Goal: Task Accomplishment & Management: Use online tool/utility

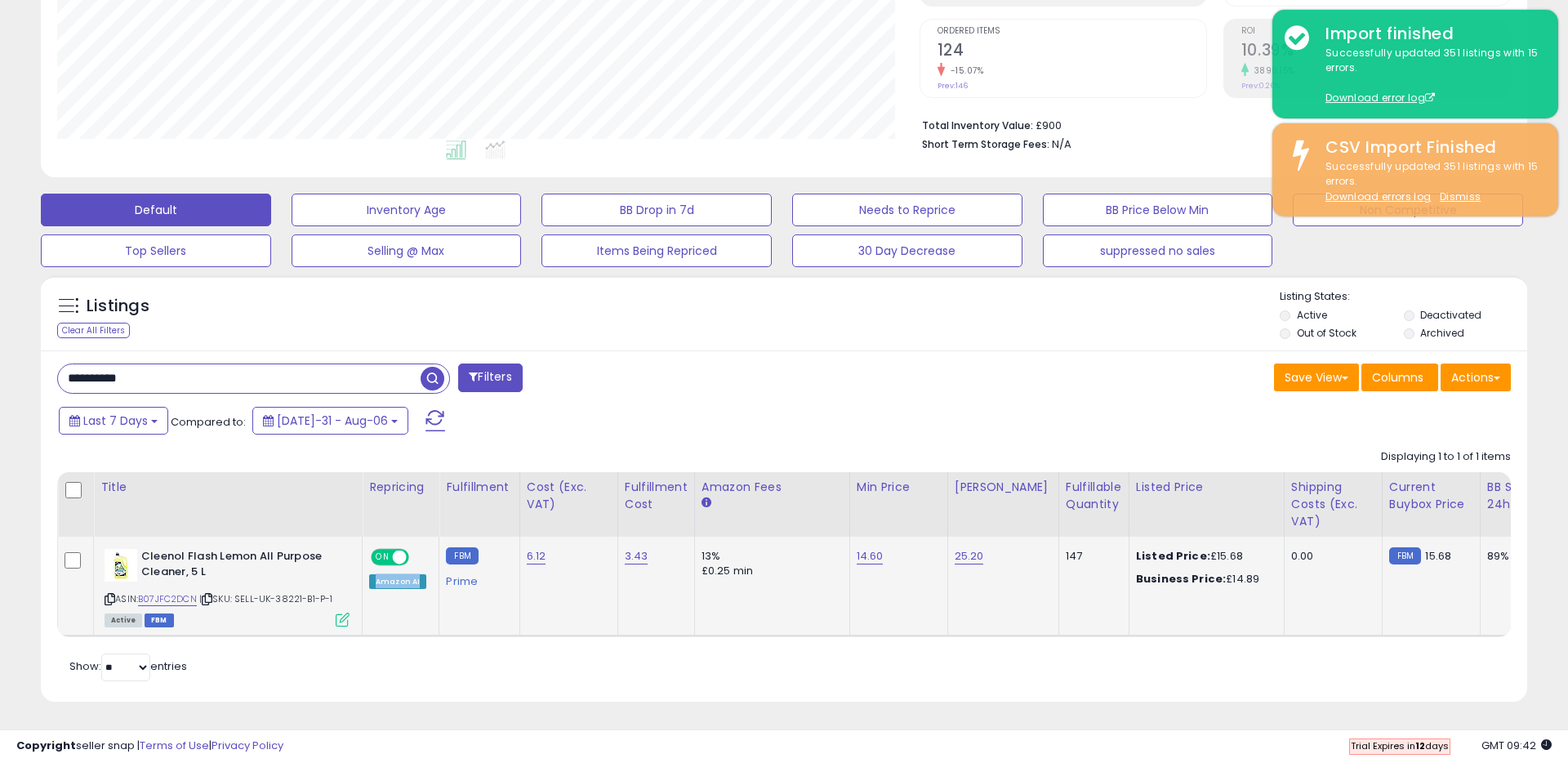
drag, startPoint x: 374, startPoint y: 582, endPoint x: 417, endPoint y: 589, distance: 43.6
click at [417, 589] on div "Amazon AI" at bounding box center [398, 581] width 57 height 14
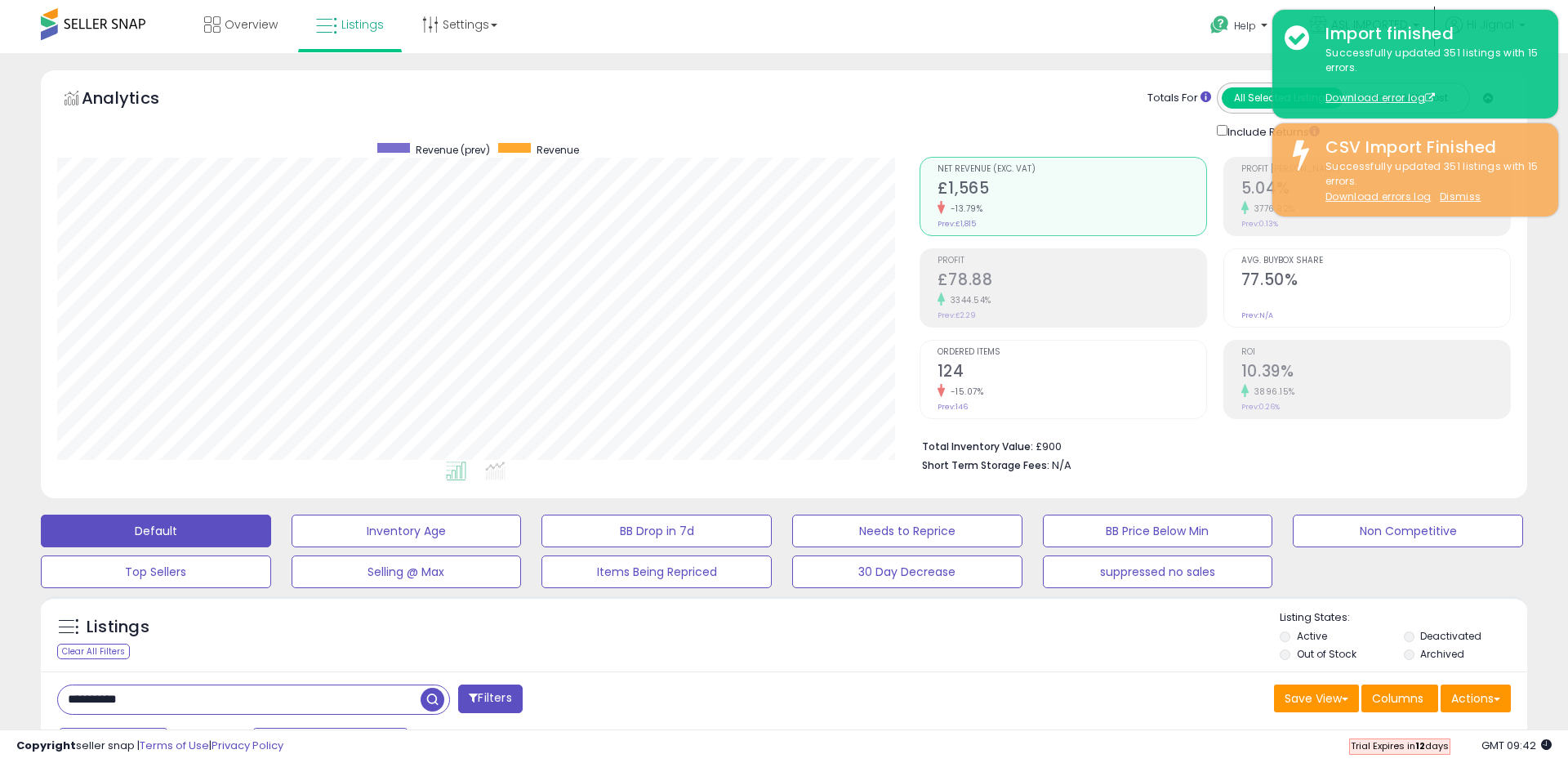
click at [830, 98] on div "Analytics Totals For All Selected Listings Listings With Cost Include Returns" at bounding box center [784, 111] width 1453 height 58
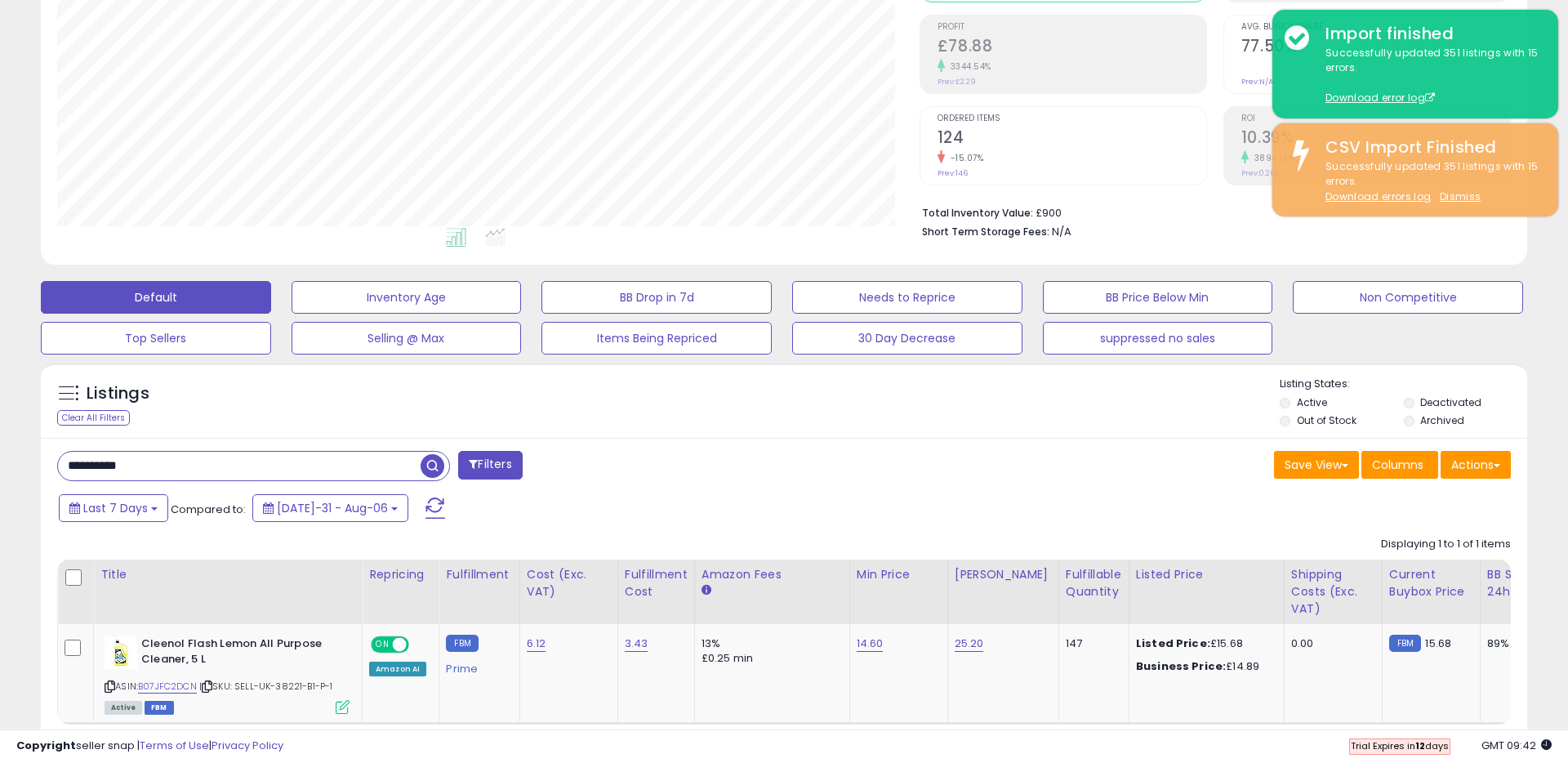
click at [311, 469] on input "**********" at bounding box center [239, 466] width 362 height 29
type input "*"
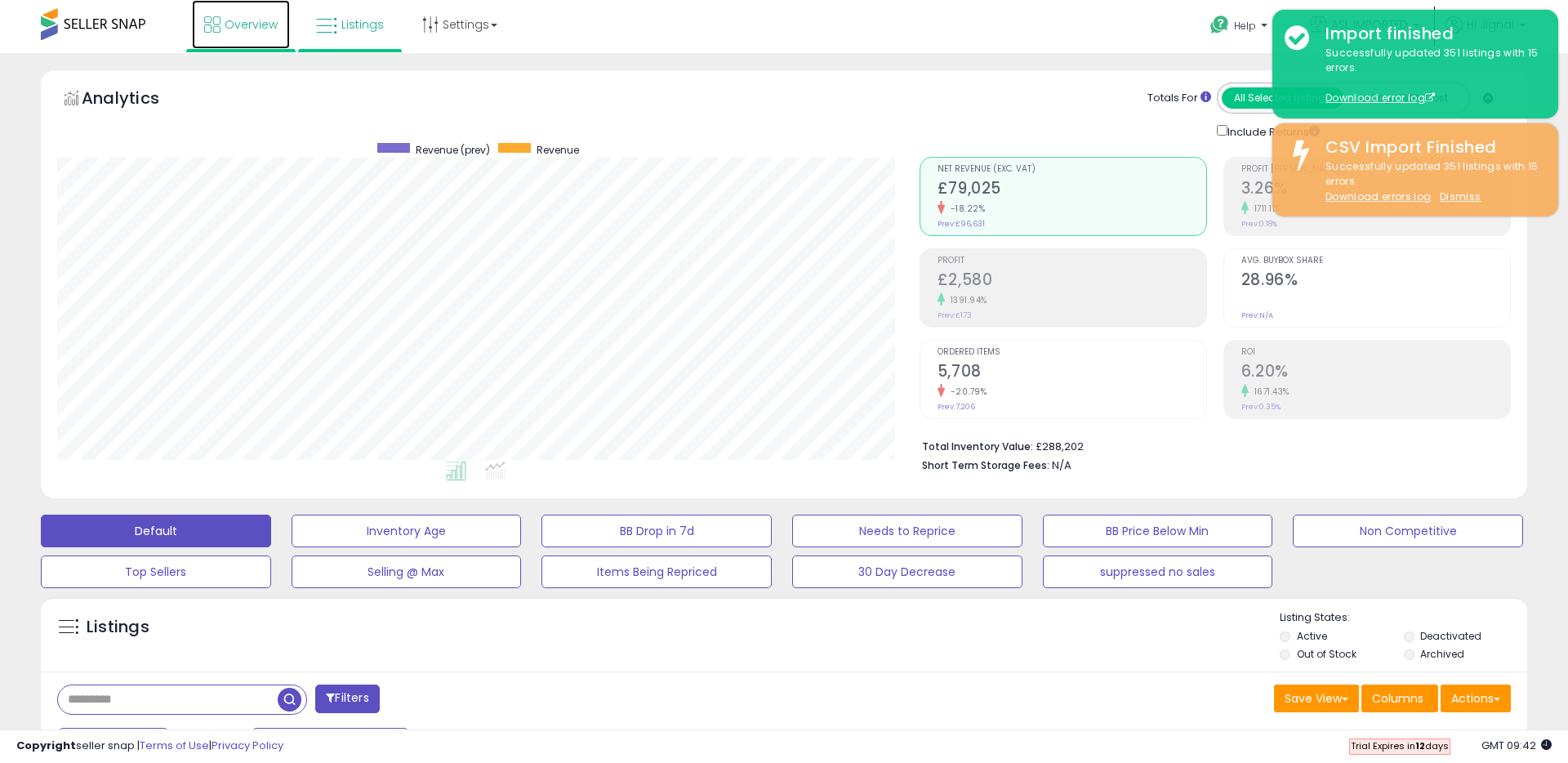
click at [238, 20] on span "Overview" at bounding box center [251, 24] width 54 height 16
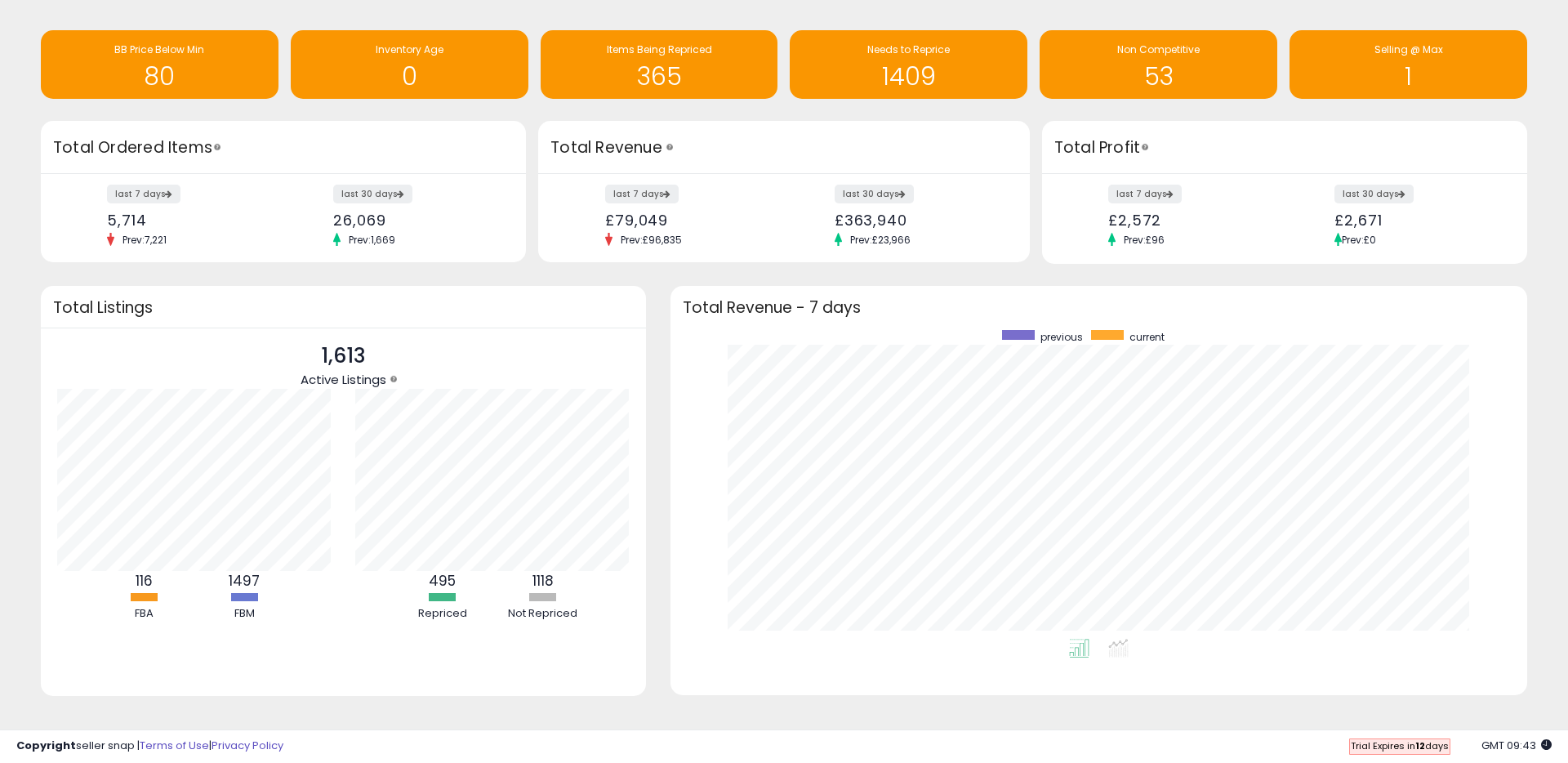
scroll to position [72, 0]
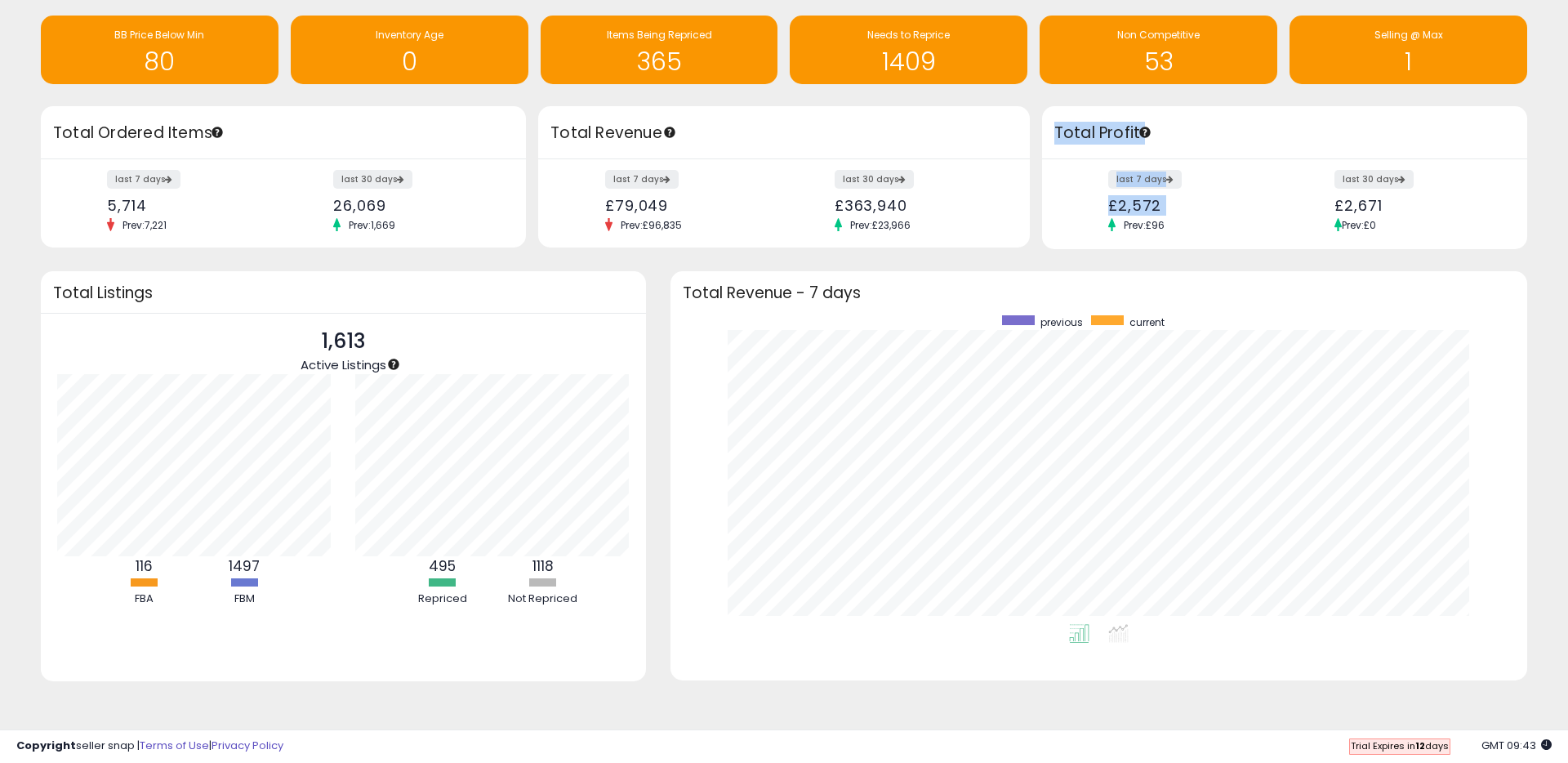
drag, startPoint x: 1056, startPoint y: 126, endPoint x: 1178, endPoint y: 216, distance: 151.6
click at [1186, 221] on div "Total Profit last 7 days £2,572 Prev: £96 last 30 days £2,671 Prev: £0" at bounding box center [1284, 178] width 485 height 143
